Goal: Participate in discussion: Engage in conversation with other users on a specific topic

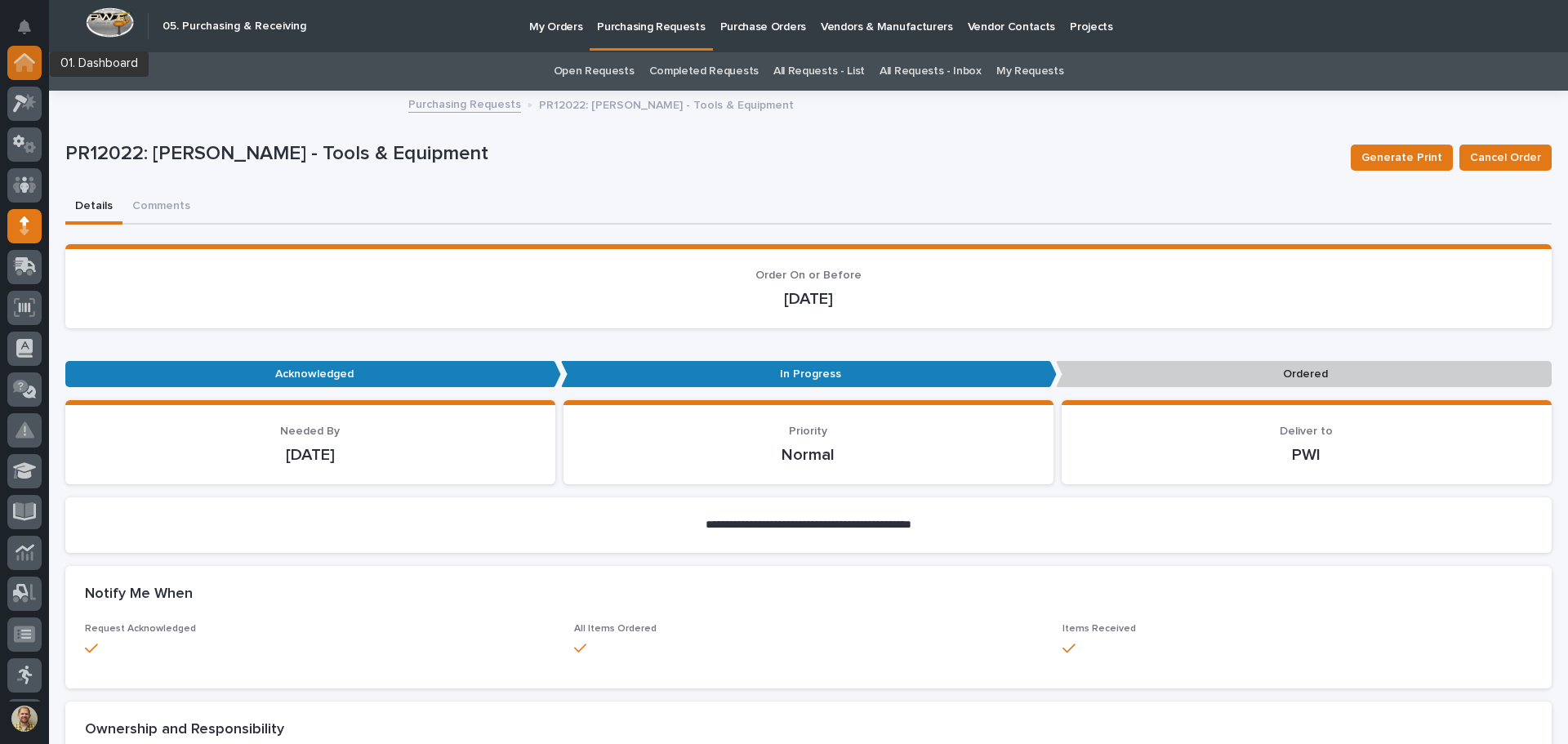
click at [28, 58] on icon at bounding box center [24, 57] width 21 height 10
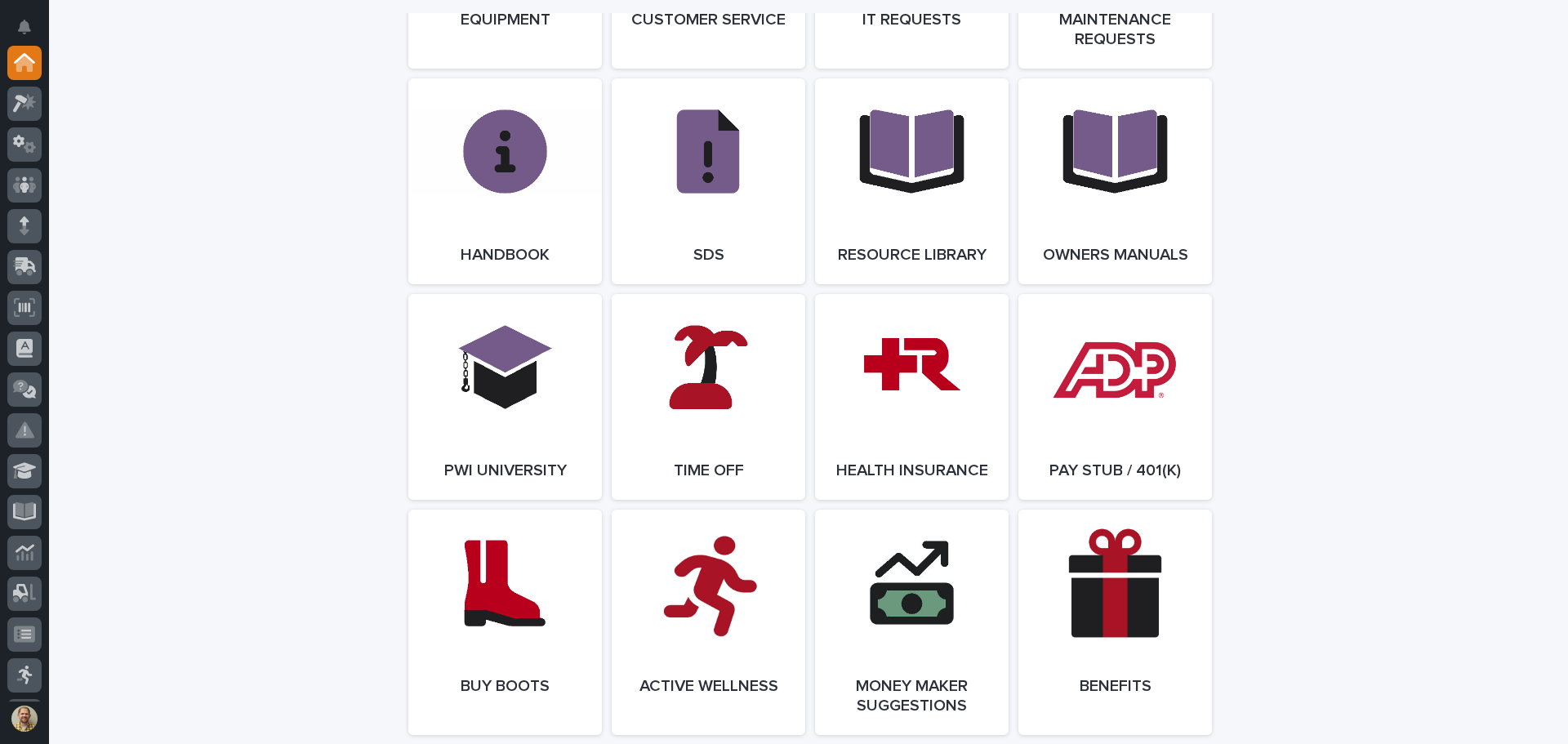
scroll to position [2016, 0]
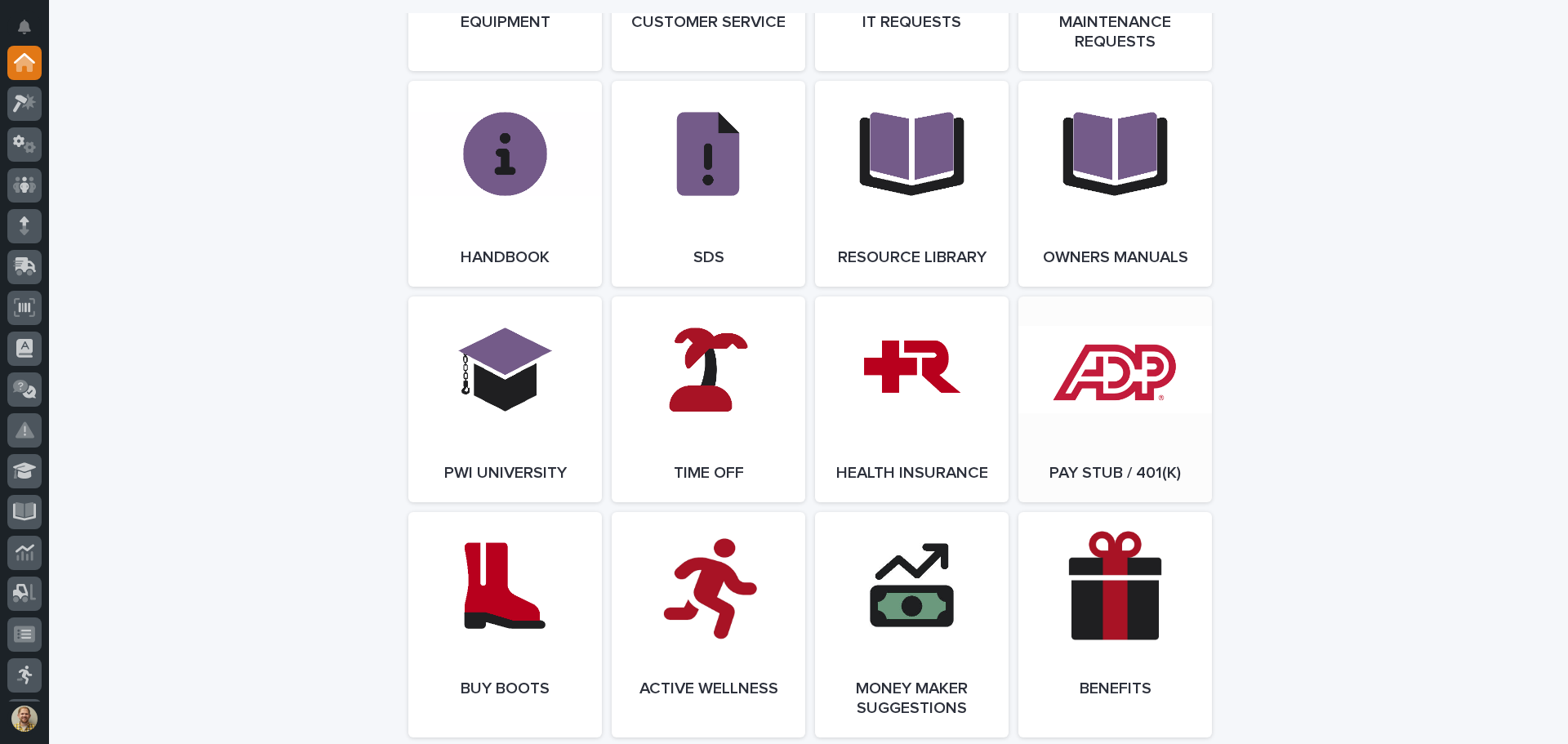
click at [1074, 374] on link "Open Link" at bounding box center [1116, 399] width 194 height 206
click at [18, 227] on div at bounding box center [24, 225] width 34 height 34
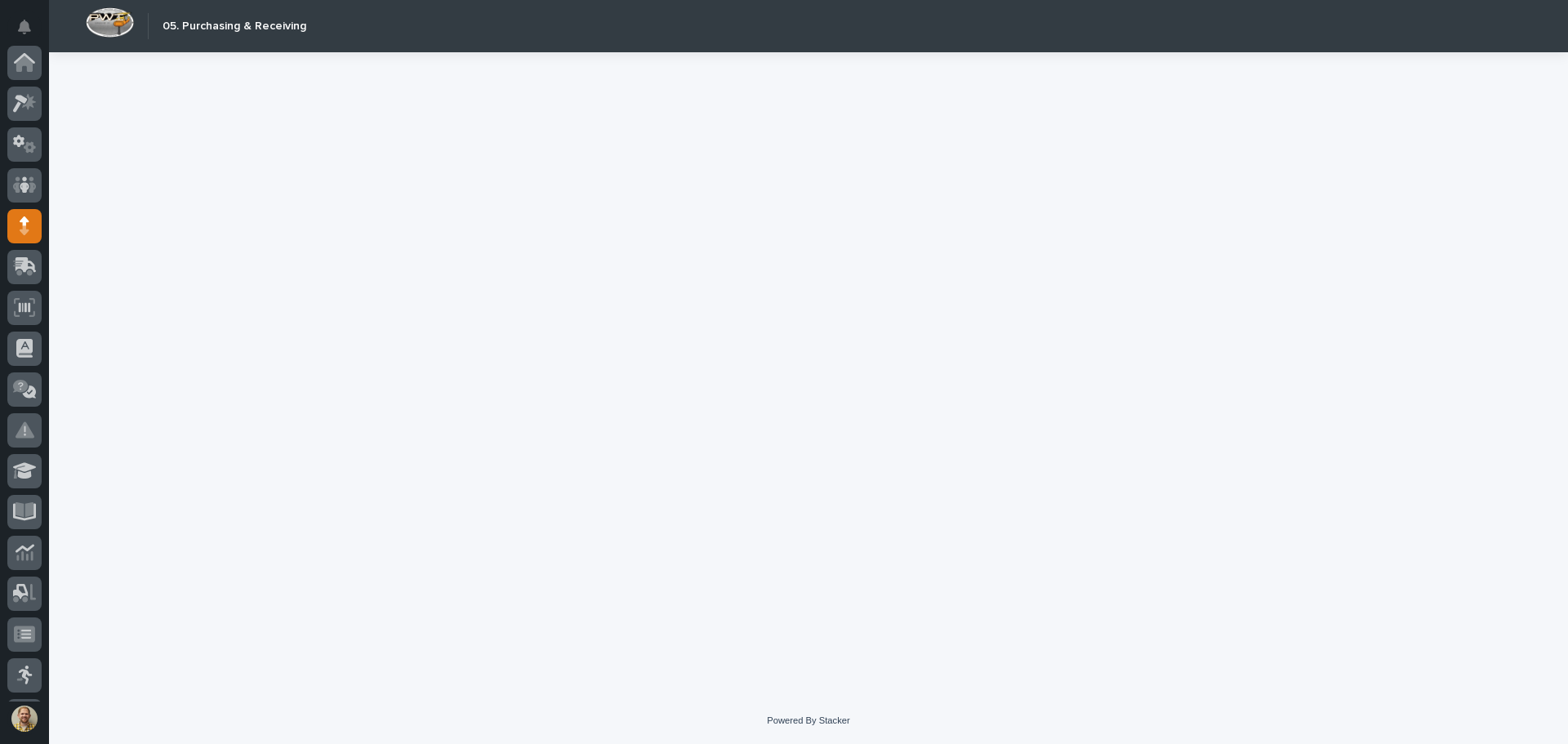
scroll to position [163, 0]
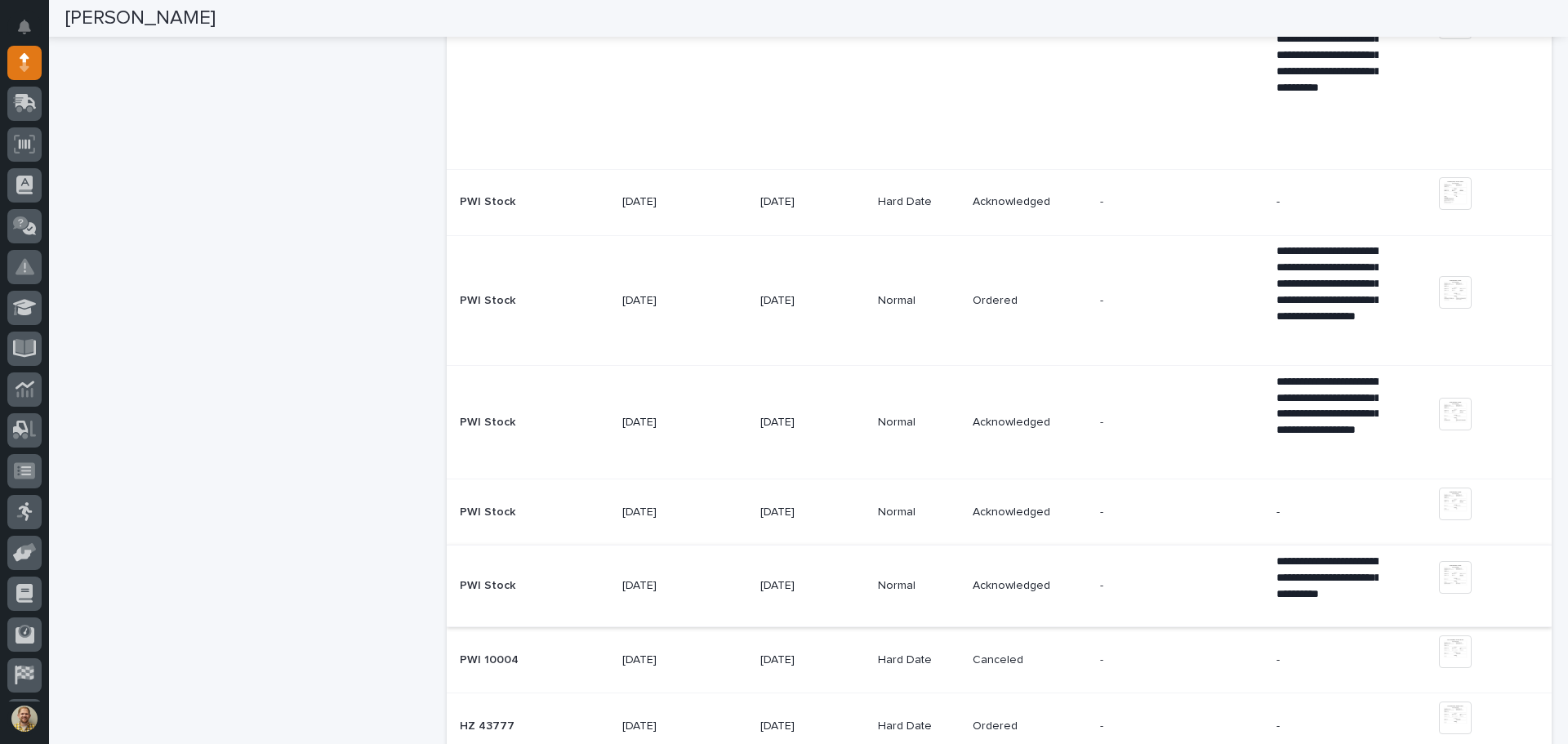
scroll to position [1224, 0]
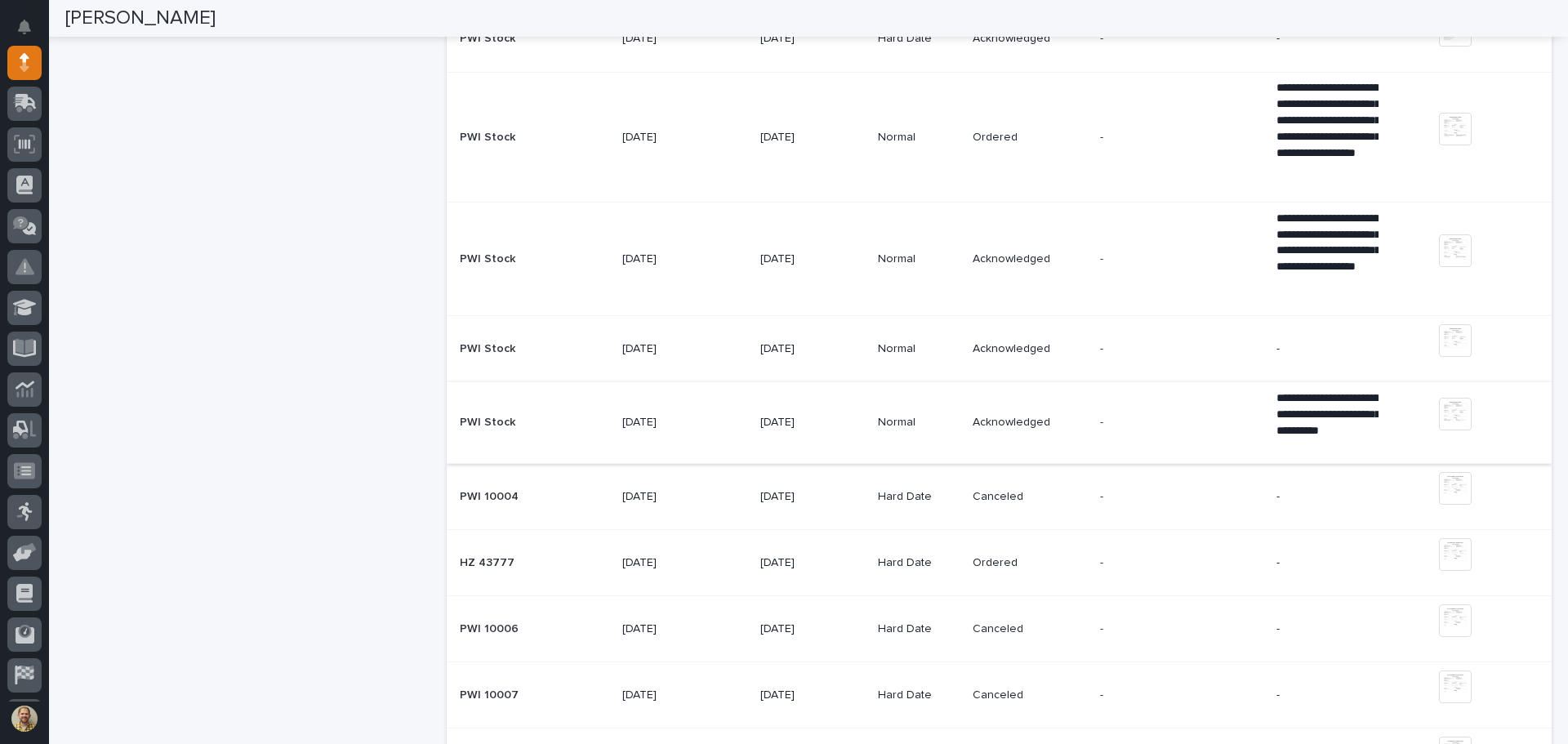
click at [1445, 404] on img at bounding box center [1454, 414] width 32 height 32
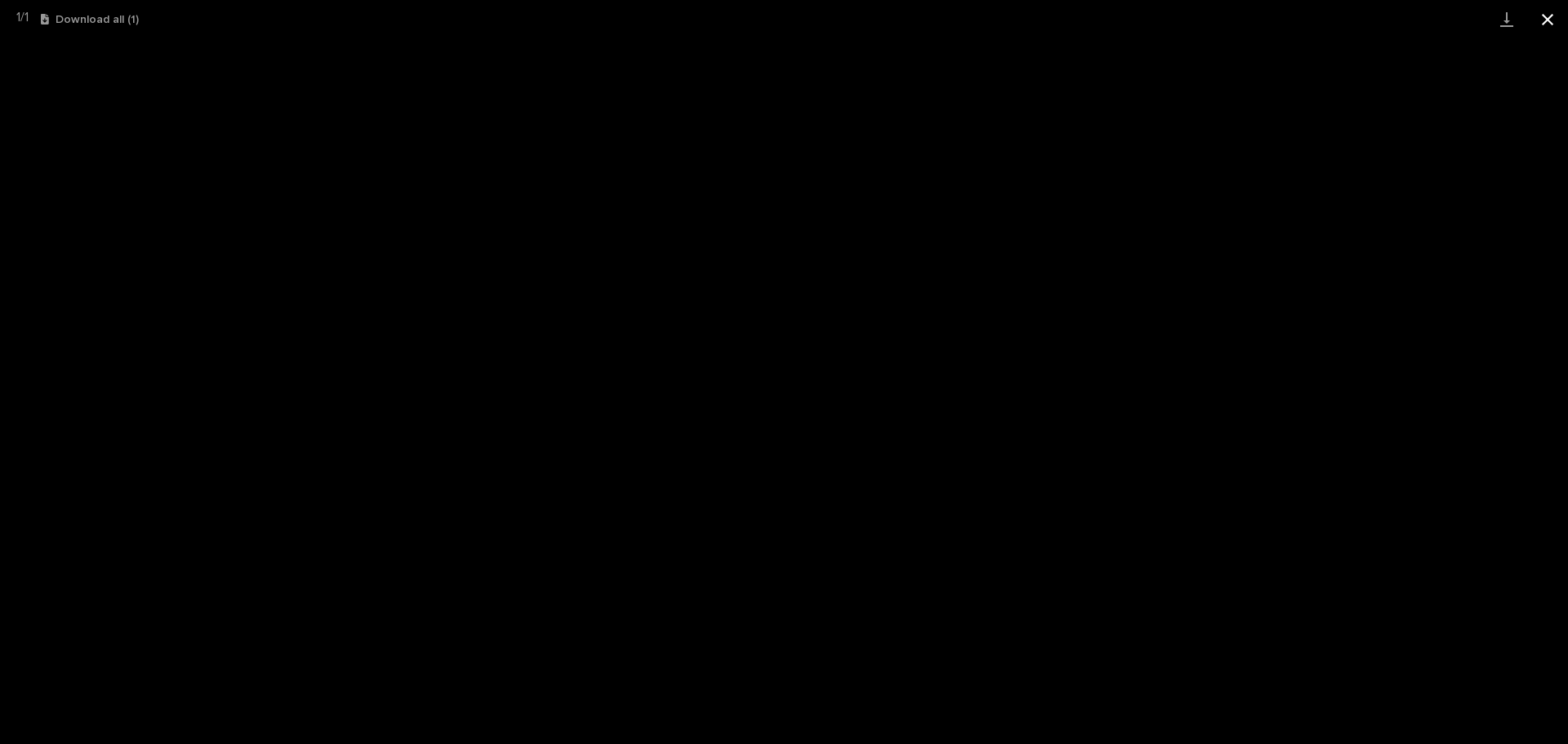
click at [1541, 25] on button "Close gallery" at bounding box center [1547, 19] width 41 height 39
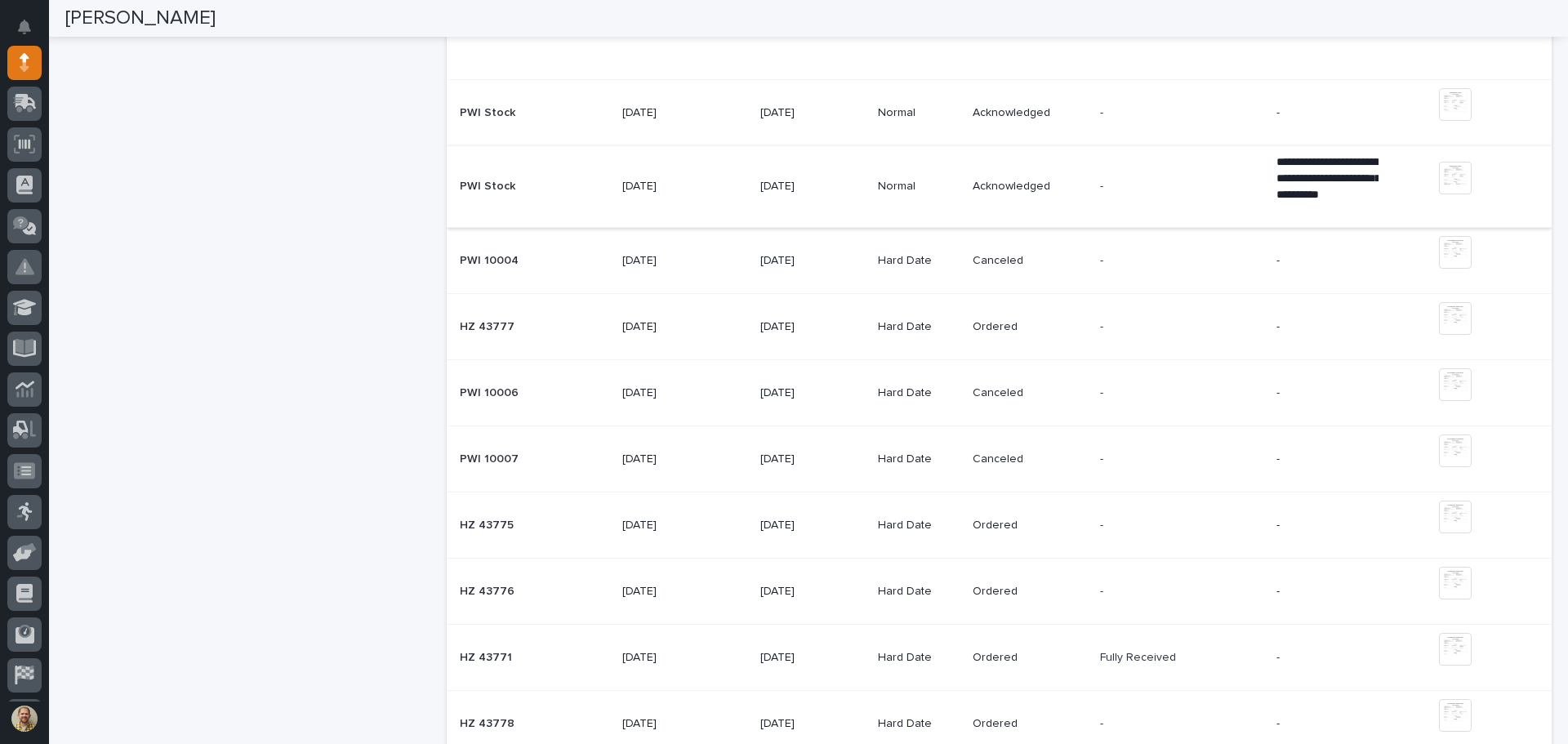
scroll to position [1470, 0]
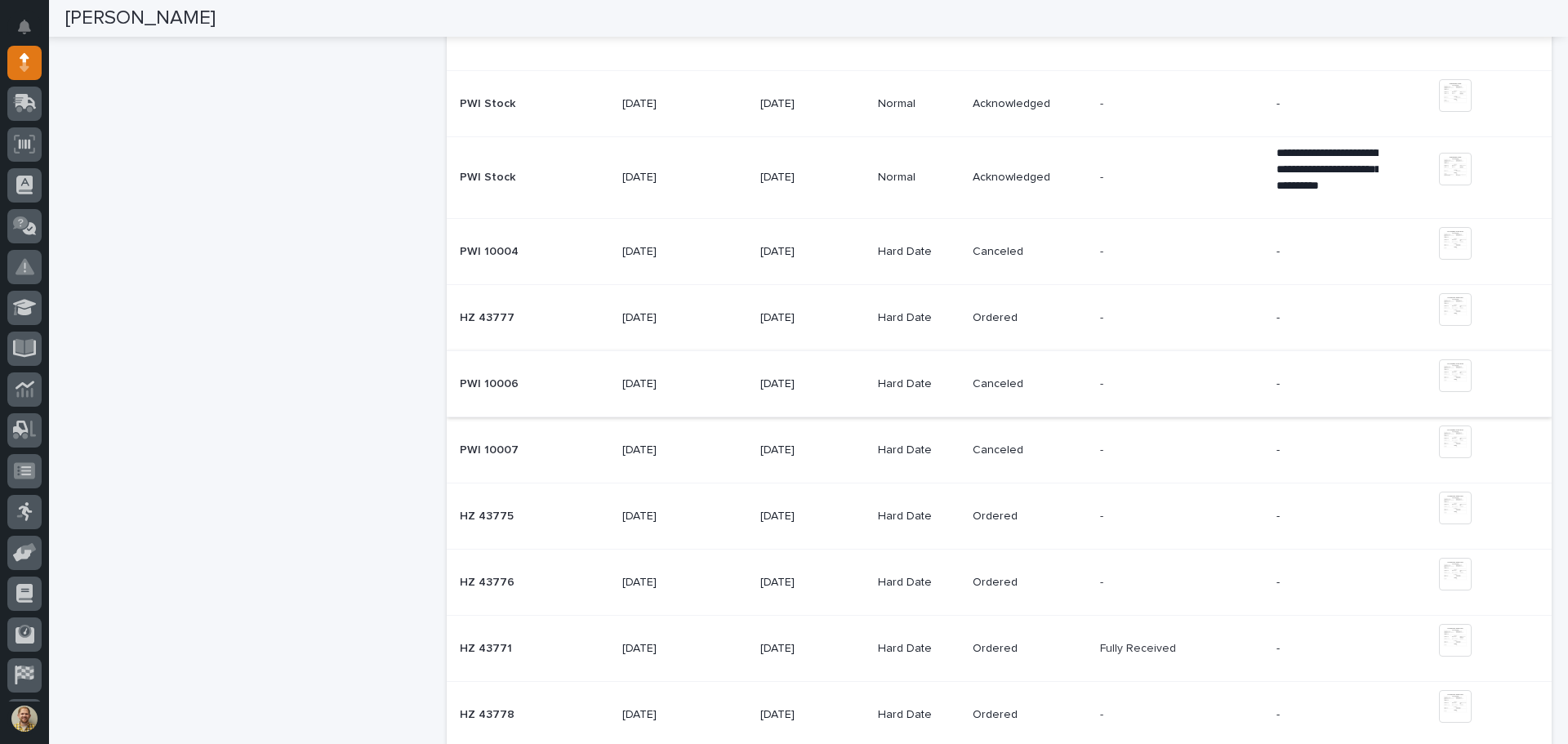
click at [1442, 371] on img at bounding box center [1454, 375] width 32 height 32
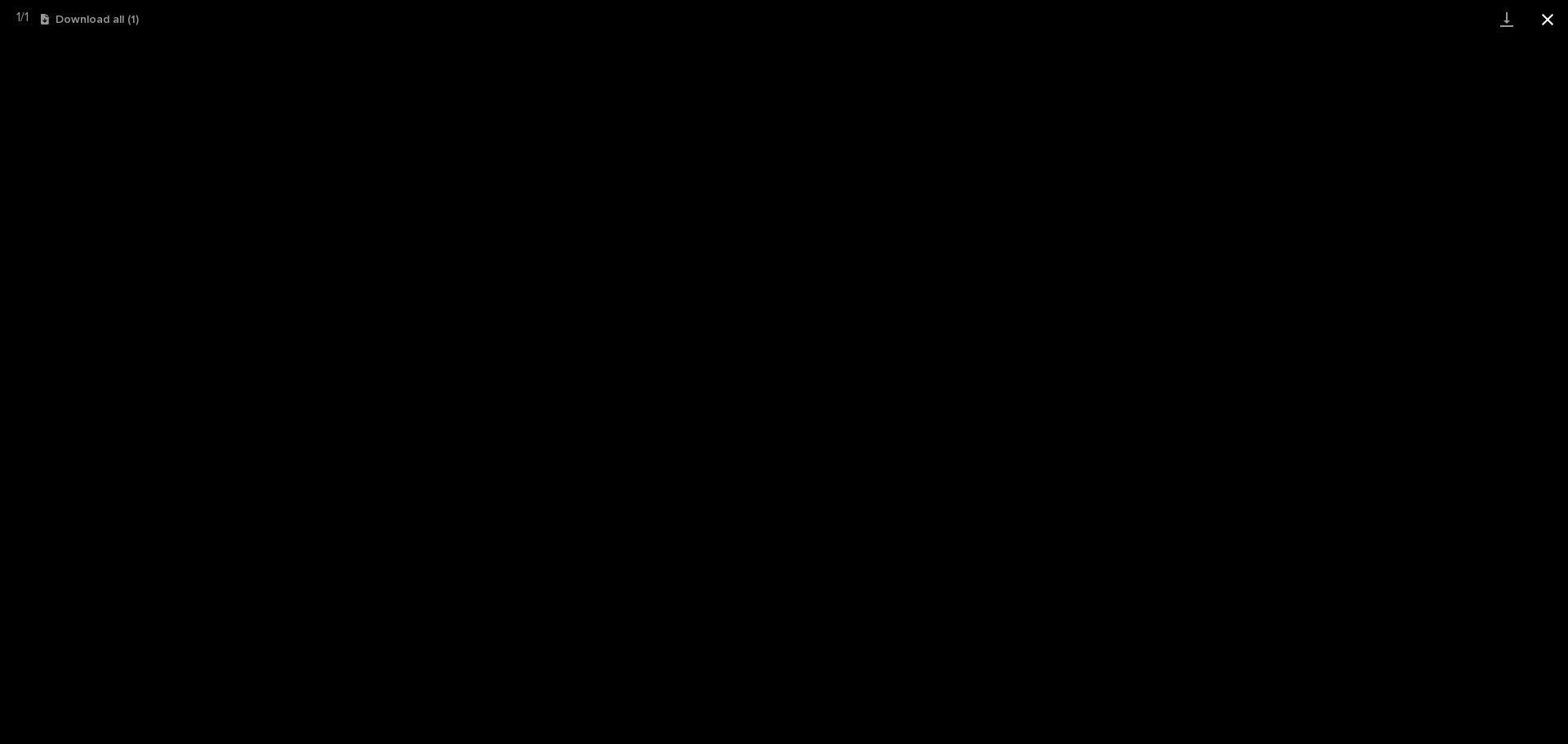
click at [1551, 10] on button "Close gallery" at bounding box center [1547, 19] width 41 height 39
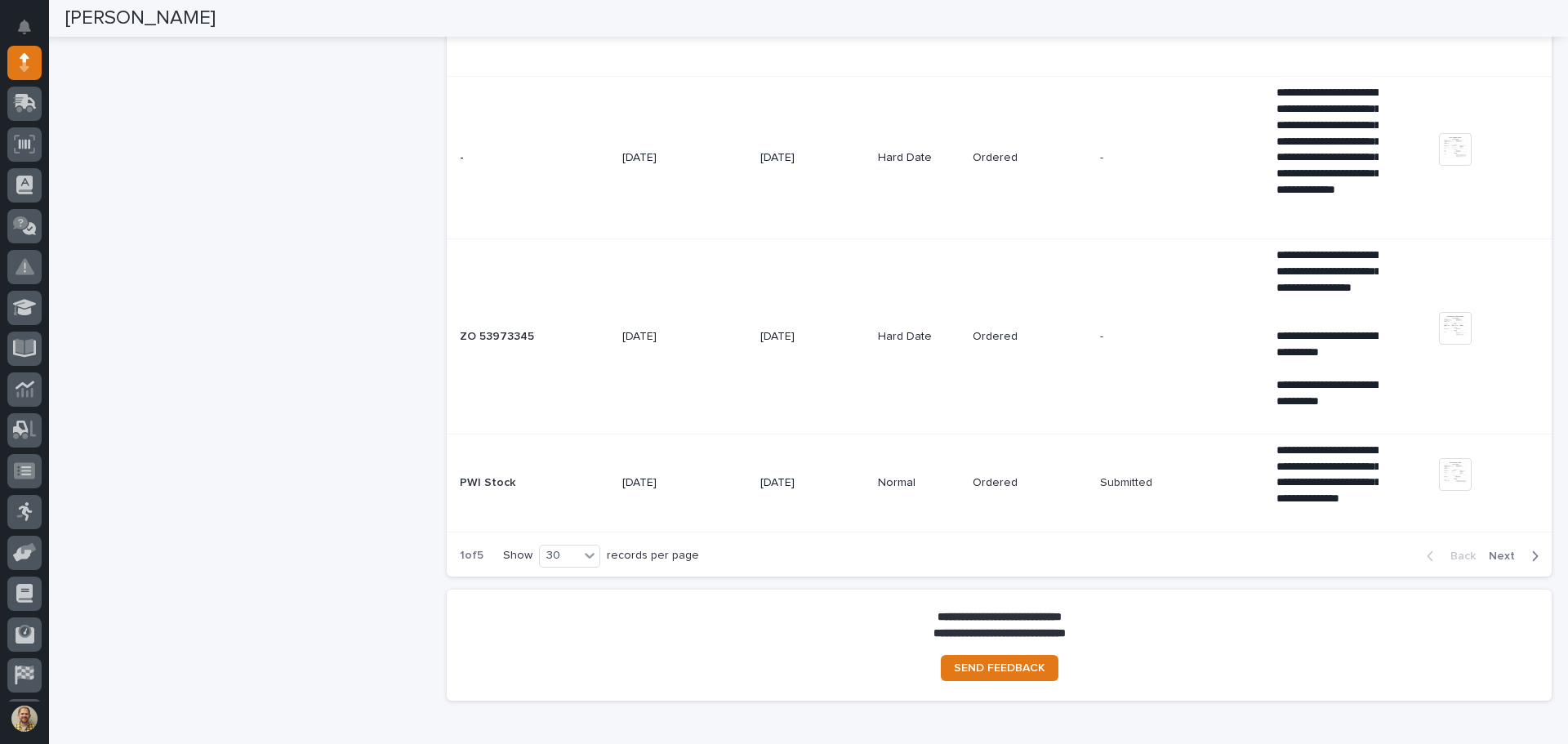
scroll to position [2857, 0]
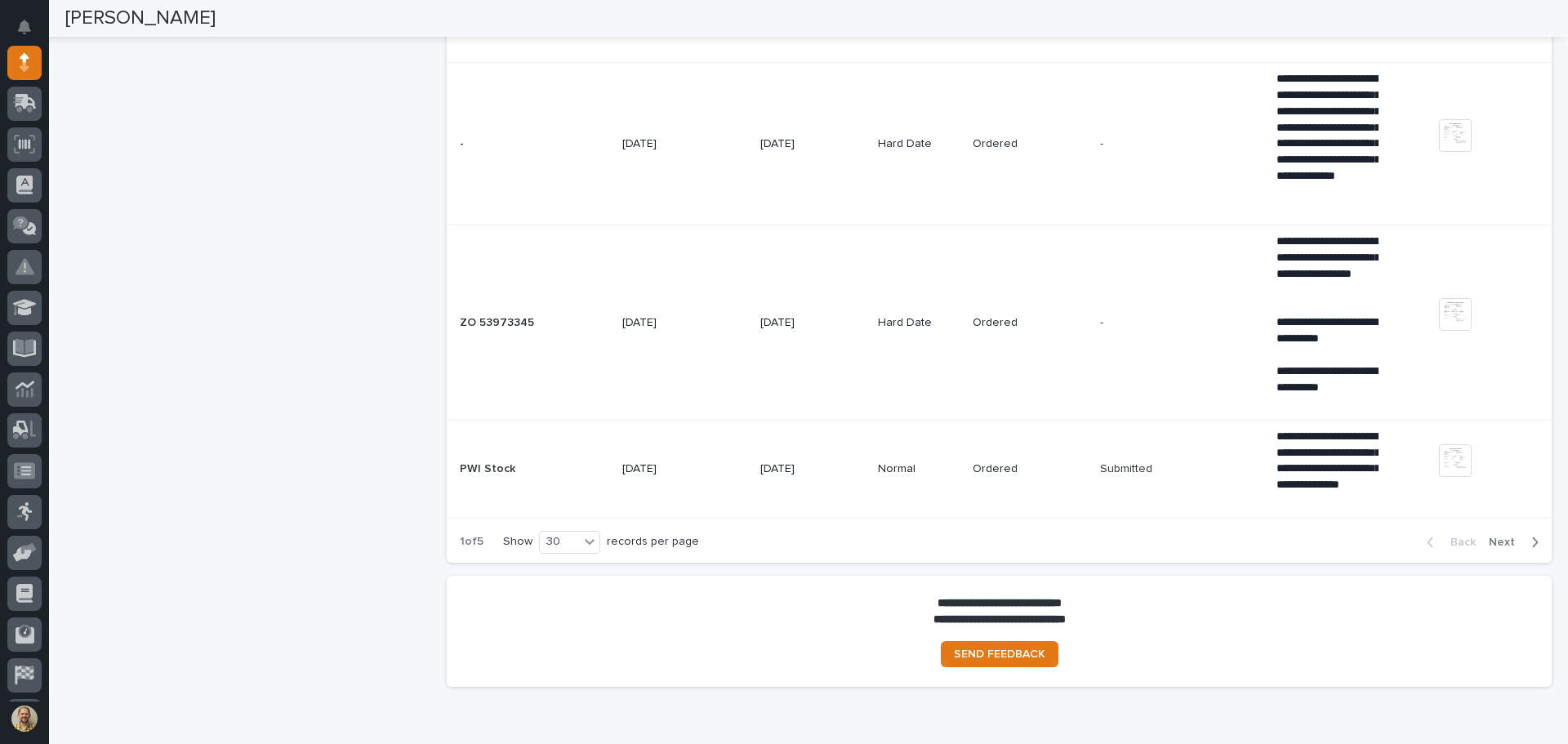
click at [1497, 539] on span "Next" at bounding box center [1506, 542] width 36 height 15
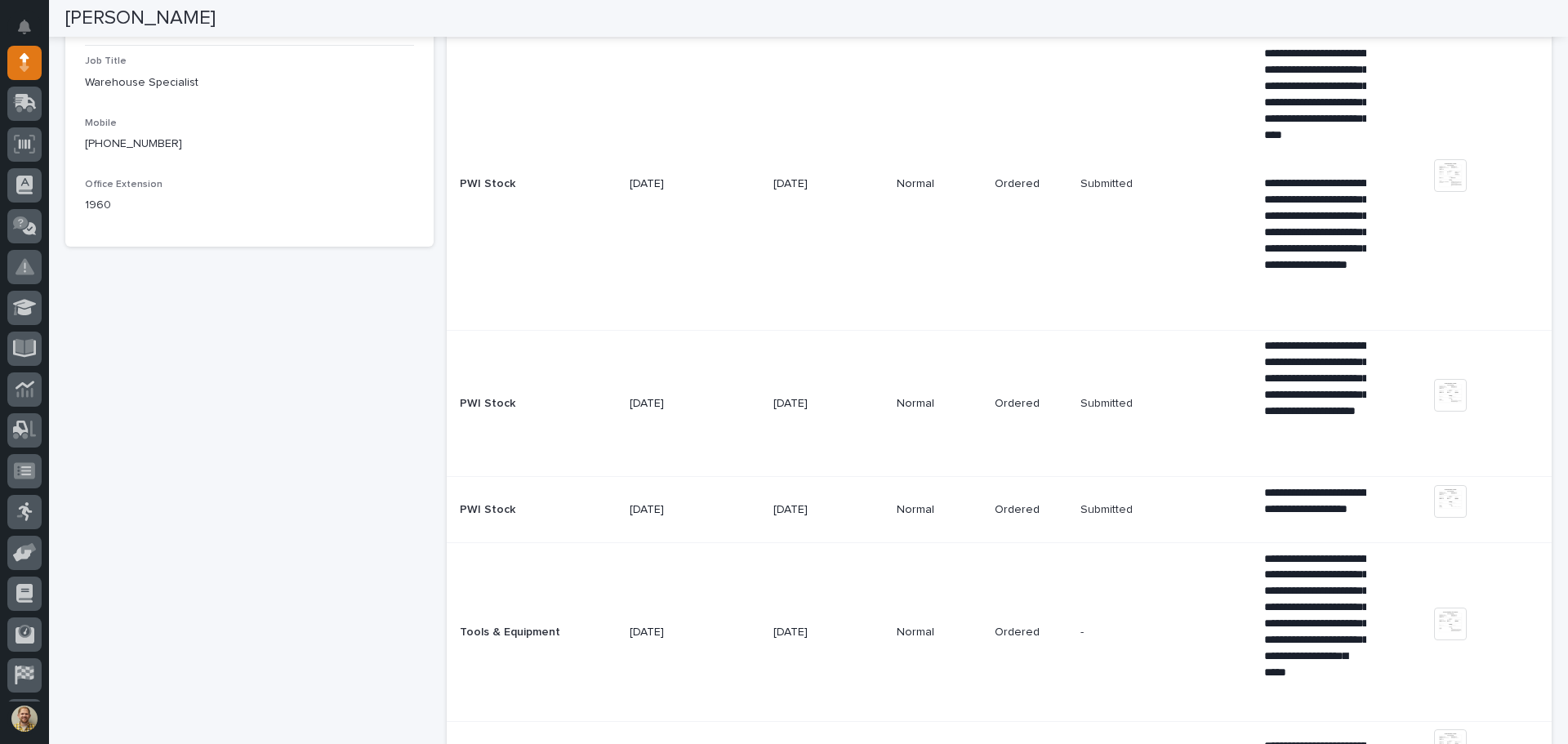
scroll to position [327, 0]
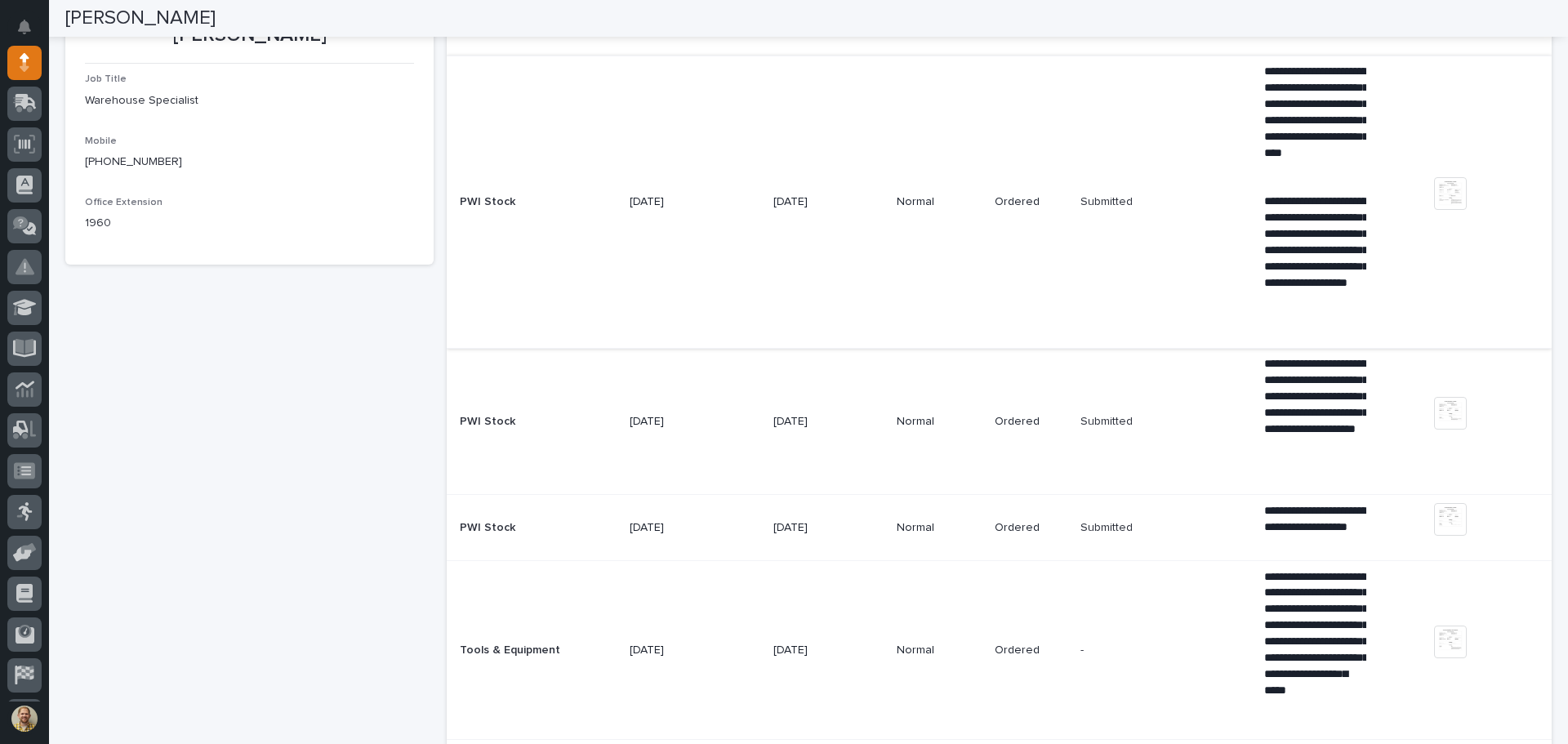
click at [1440, 198] on img at bounding box center [1450, 193] width 32 height 32
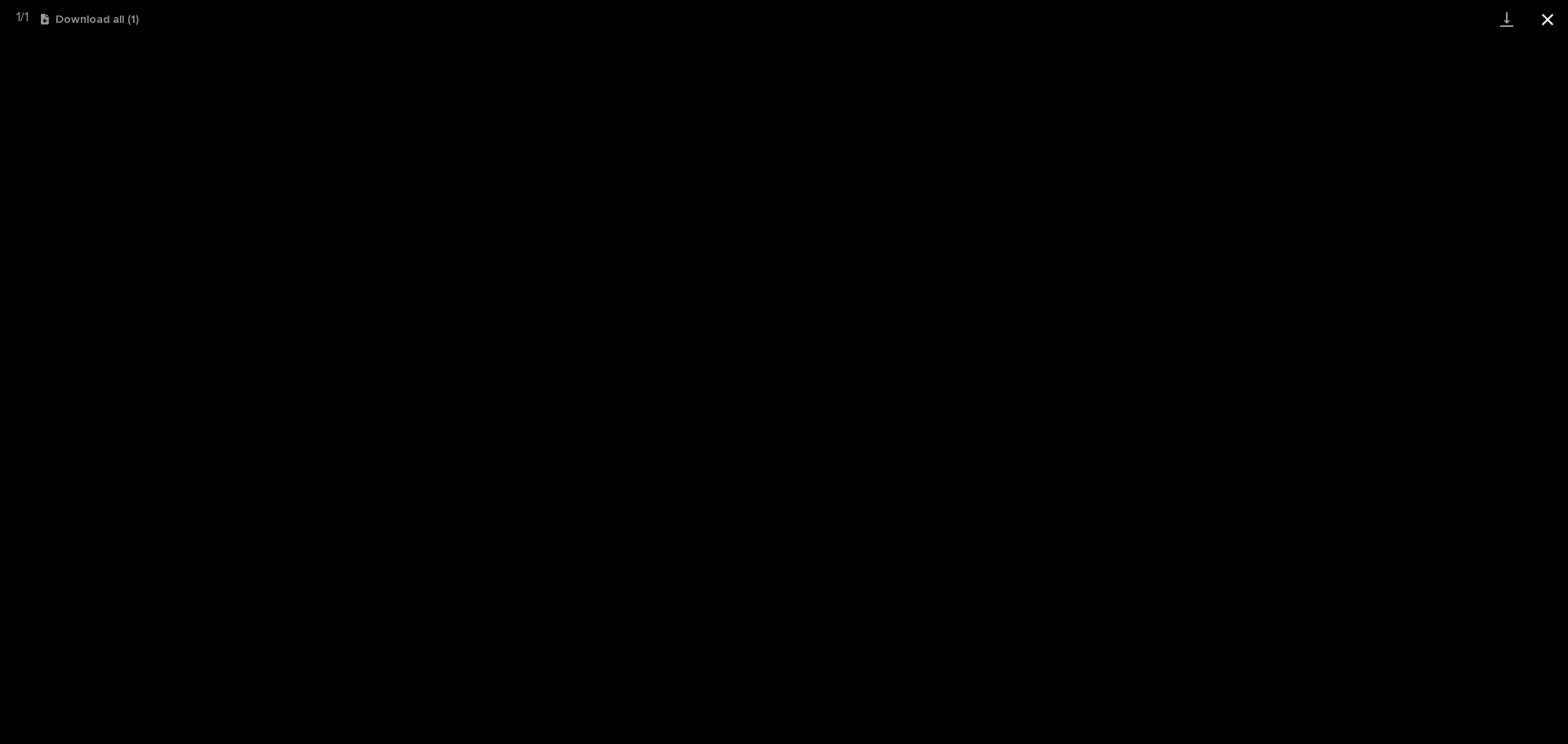
click at [1547, 27] on button "Close gallery" at bounding box center [1547, 19] width 41 height 39
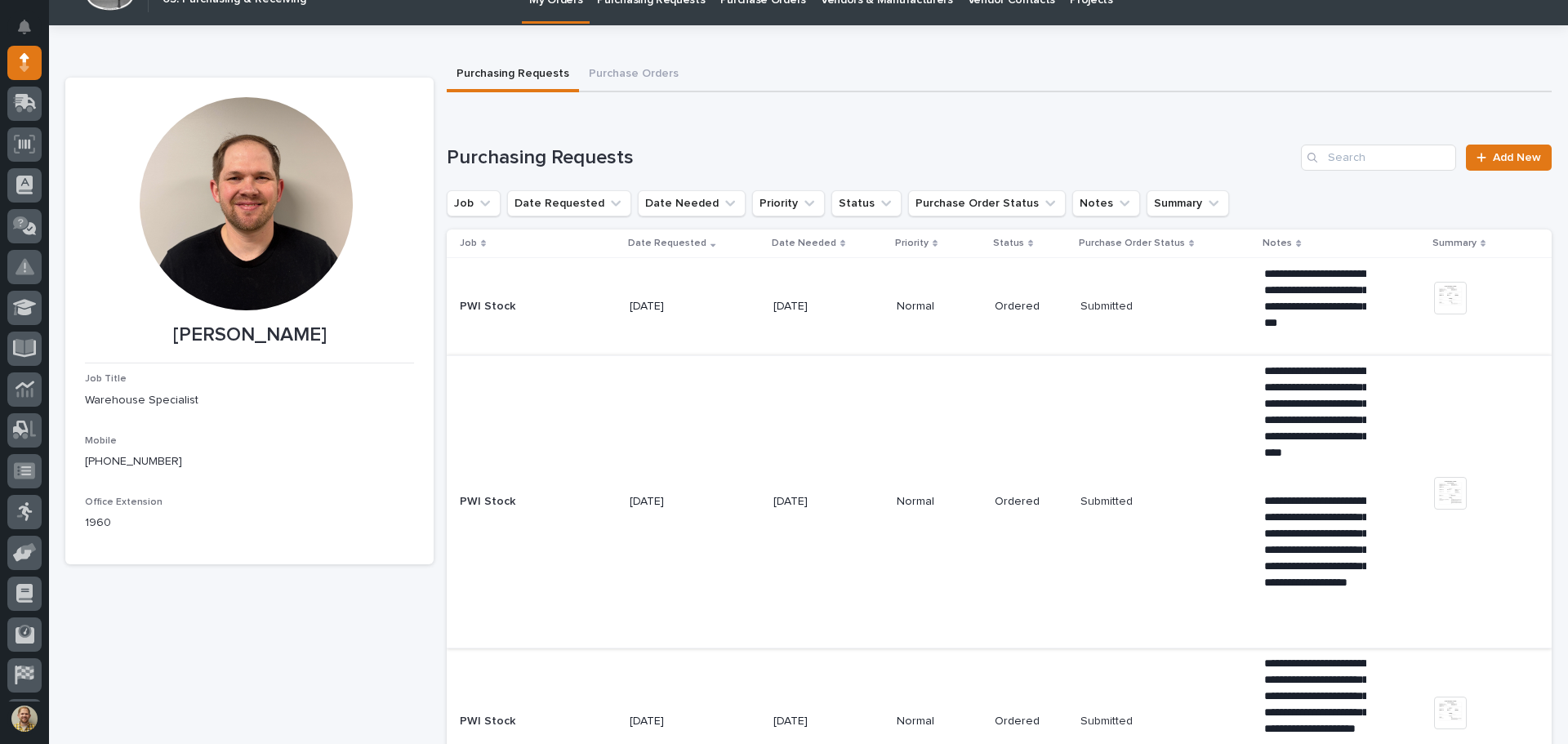
scroll to position [0, 0]
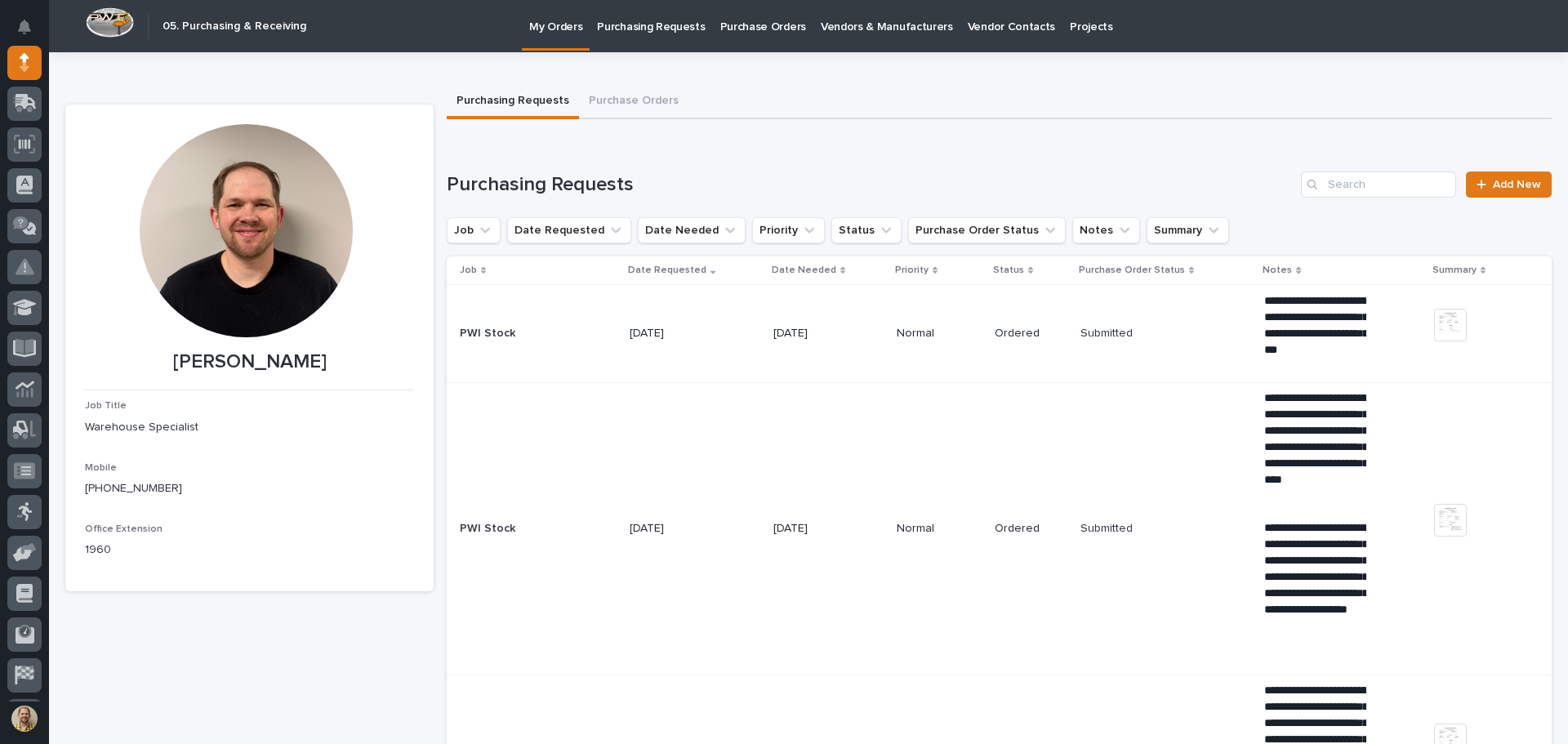
click at [766, 659] on td "[DATE]" at bounding box center [828, 528] width 124 height 293
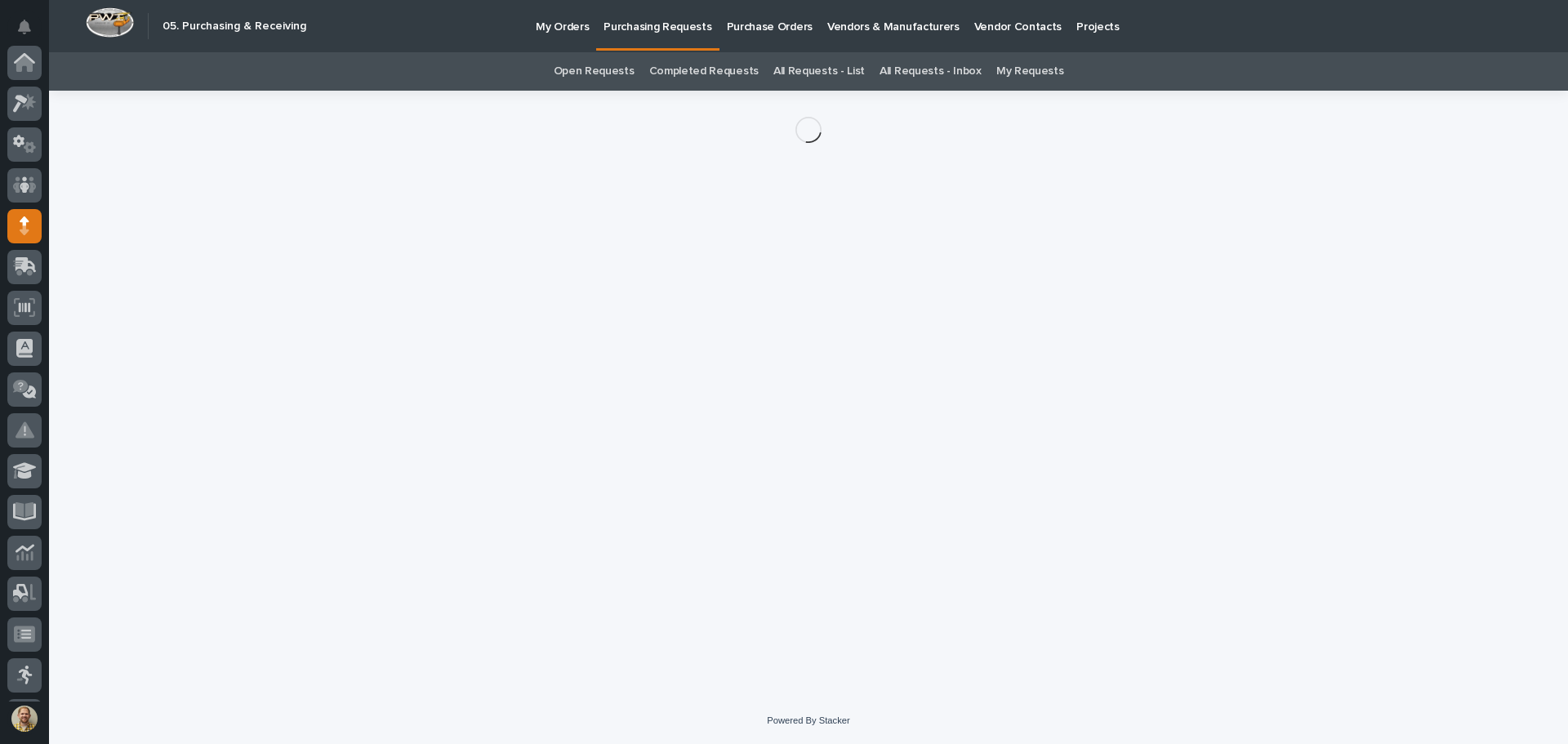
scroll to position [163, 0]
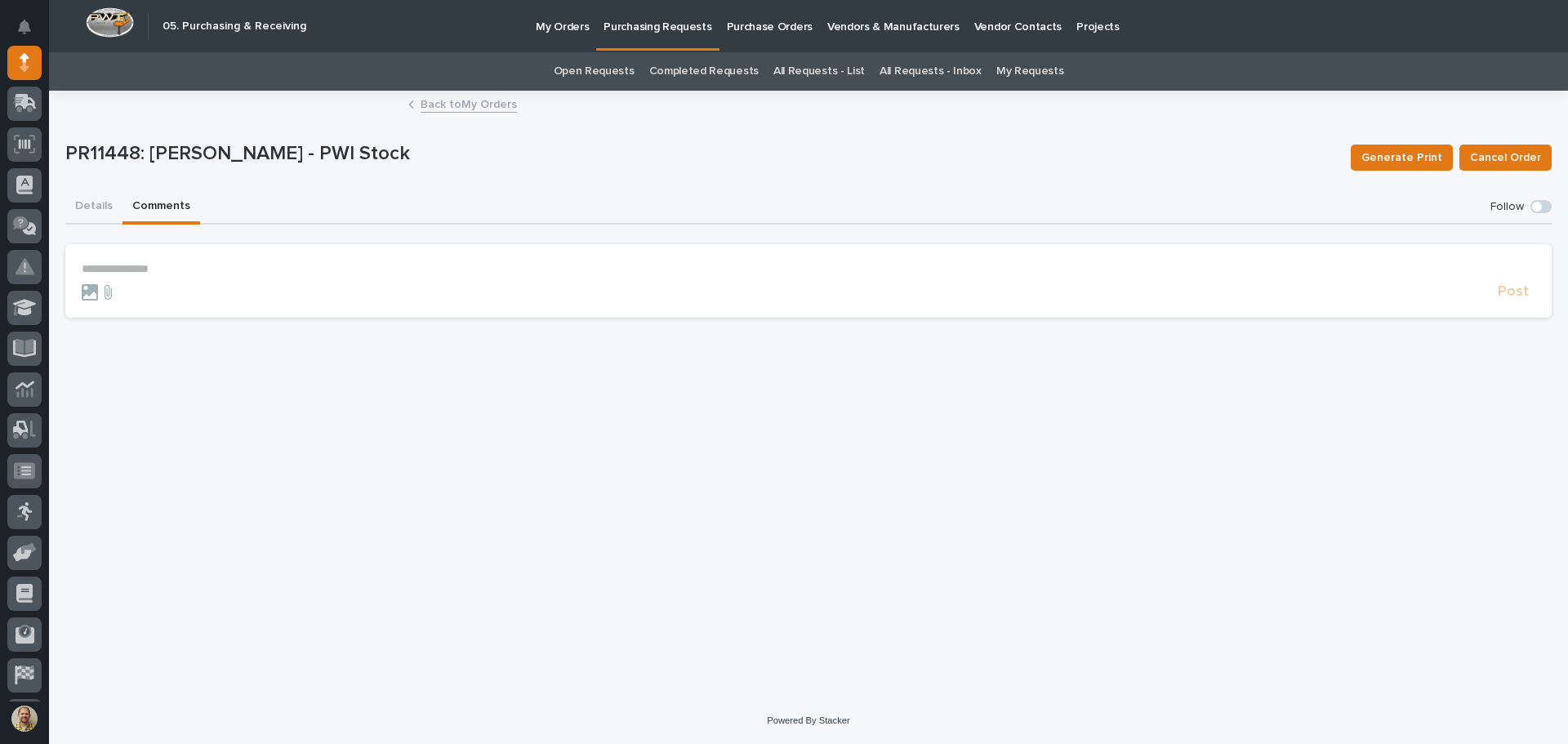
click at [138, 196] on button "Comments" at bounding box center [162, 207] width 78 height 34
click at [163, 267] on p "**********" at bounding box center [808, 269] width 1453 height 14
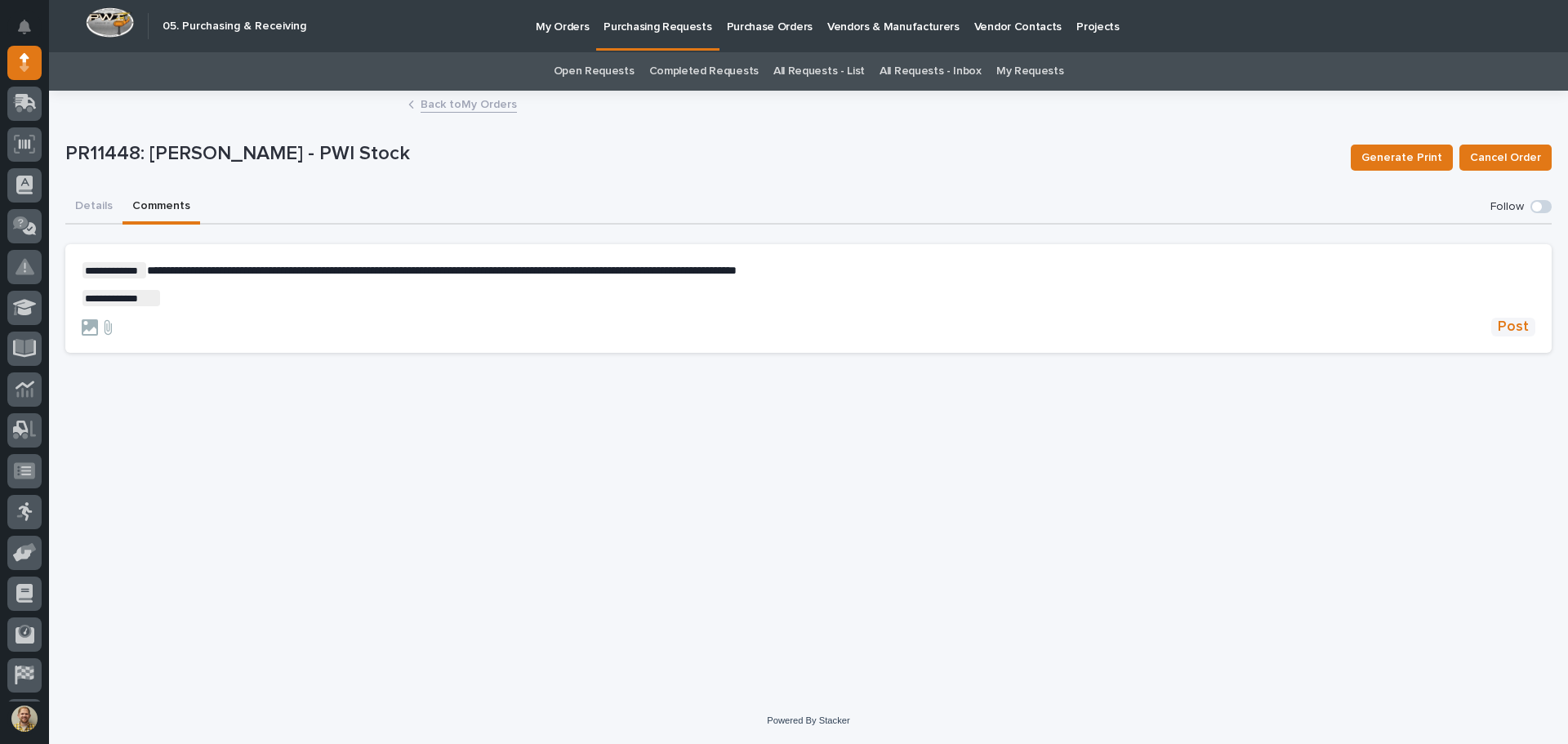
click at [1508, 323] on span "Post" at bounding box center [1514, 327] width 31 height 18
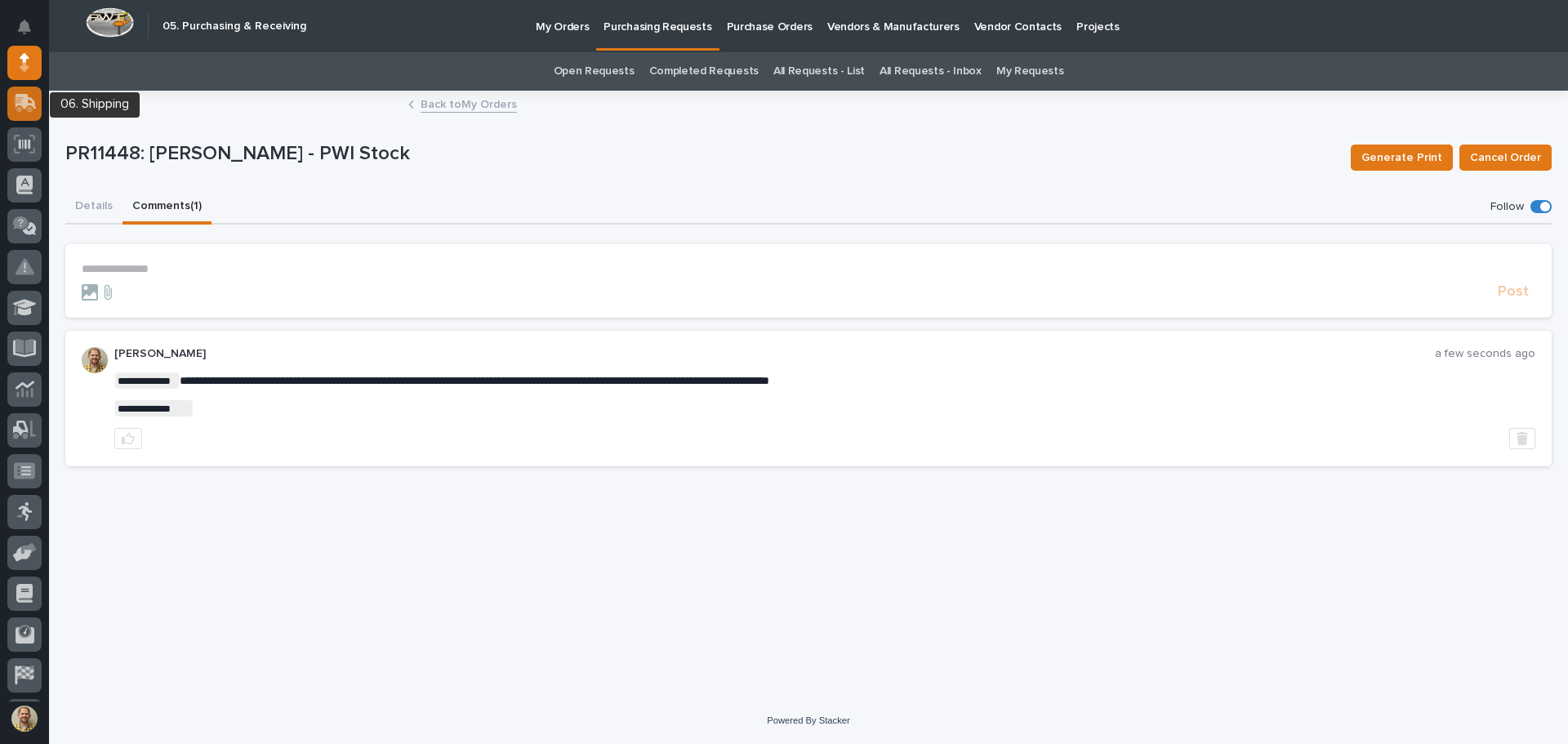
click at [25, 101] on icon at bounding box center [26, 102] width 21 height 16
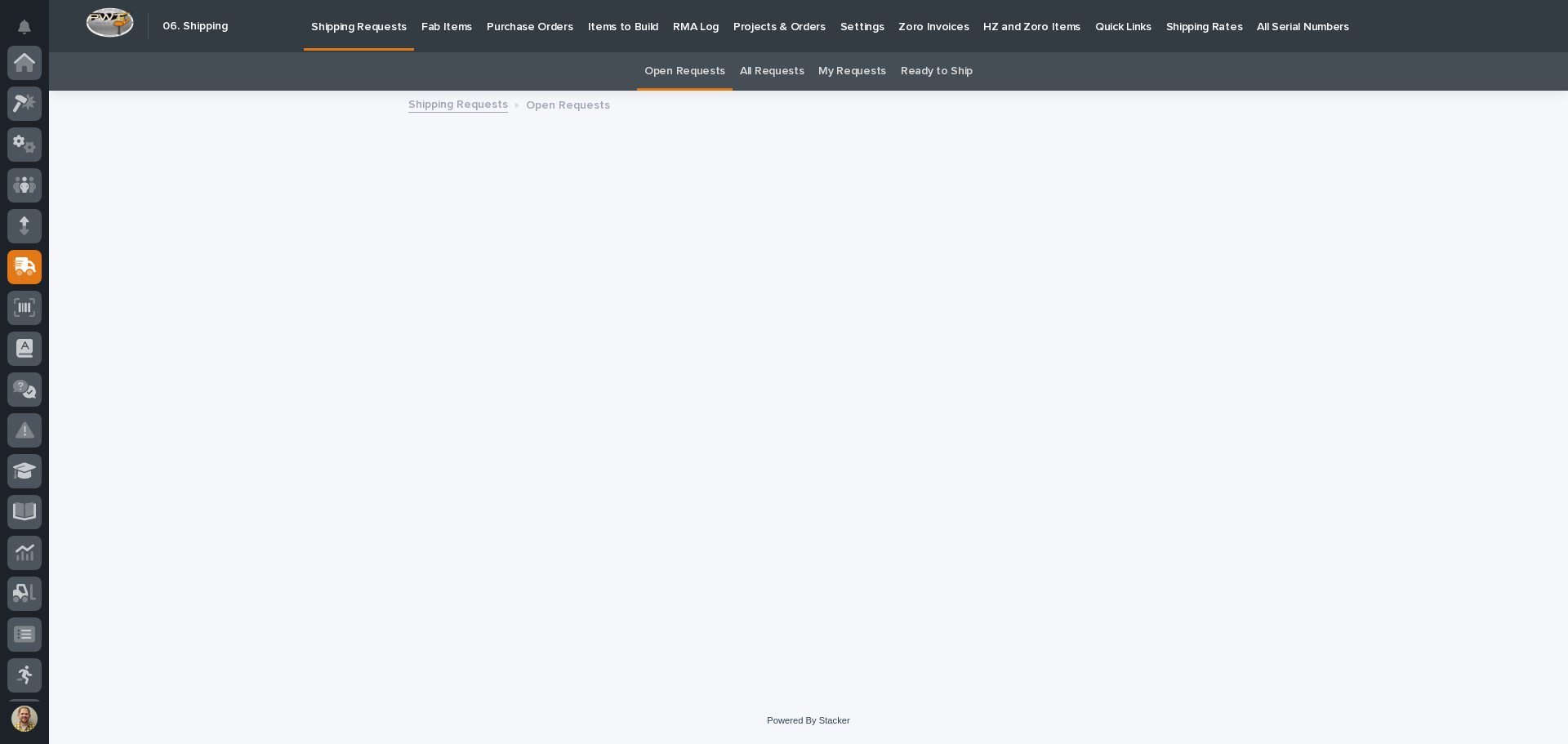
scroll to position [201, 0]
